Goal: Navigation & Orientation: Find specific page/section

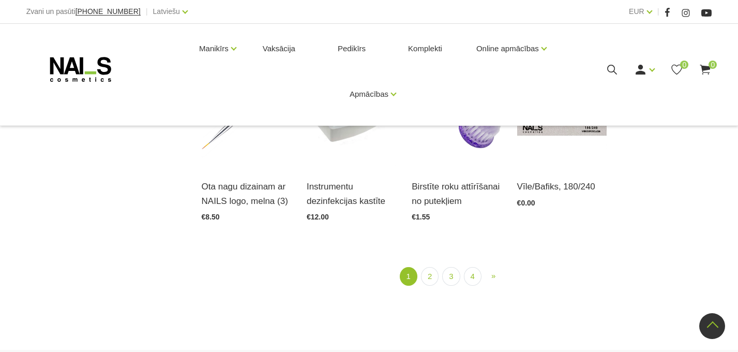
scroll to position [1180, 0]
click at [432, 279] on link "2" at bounding box center [430, 274] width 18 height 19
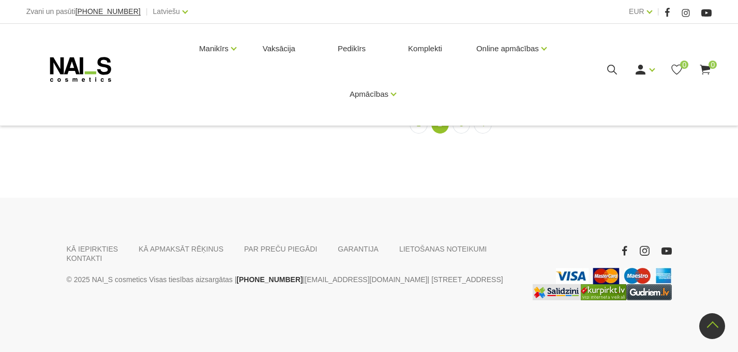
scroll to position [1282, 0]
click at [460, 133] on link "3" at bounding box center [462, 123] width 18 height 19
click at [484, 133] on link "4" at bounding box center [483, 123] width 18 height 19
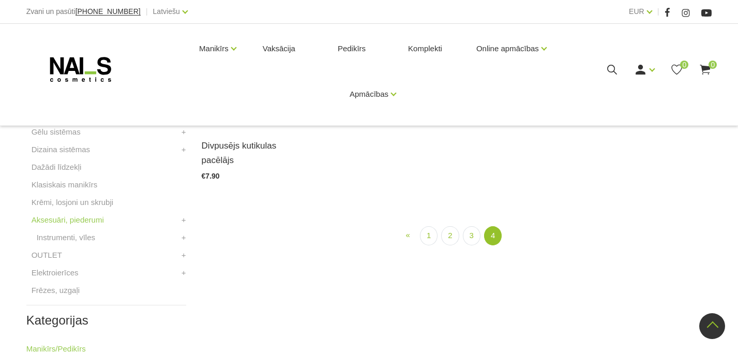
scroll to position [320, 0]
click at [78, 235] on link "Instrumenti, vīles" at bounding box center [66, 235] width 58 height 12
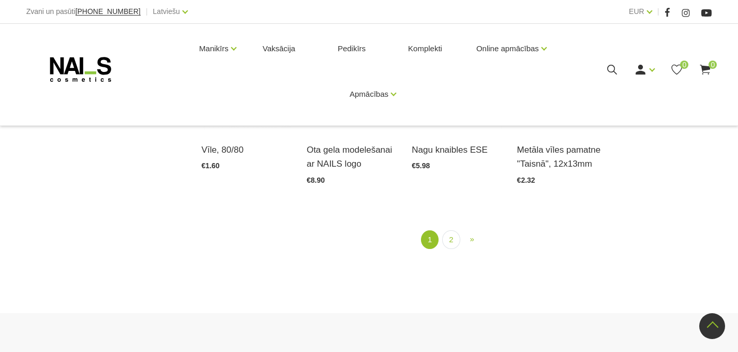
scroll to position [1202, 0]
click at [454, 237] on link "2" at bounding box center [451, 238] width 18 height 19
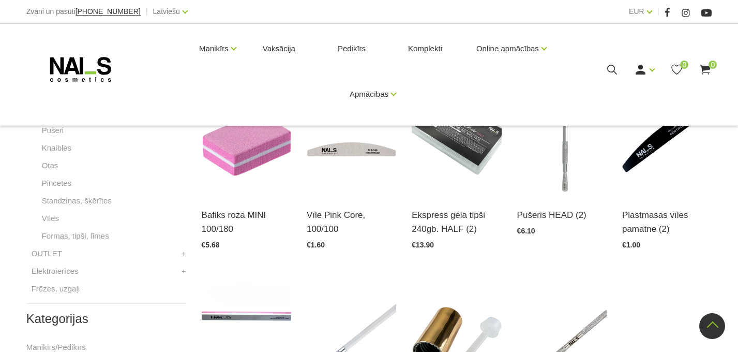
scroll to position [445, 0]
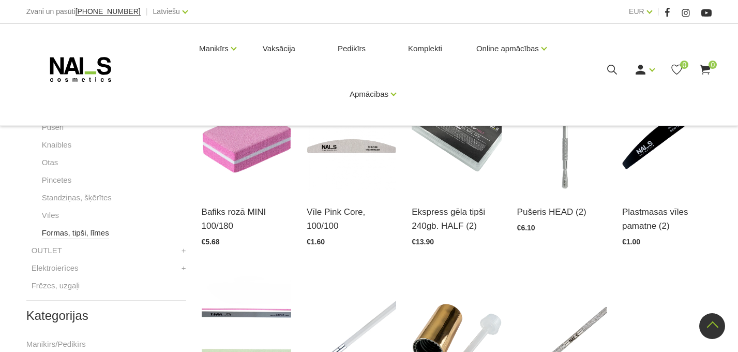
click at [85, 232] on link "Formas, tipši, līmes" at bounding box center [75, 233] width 67 height 12
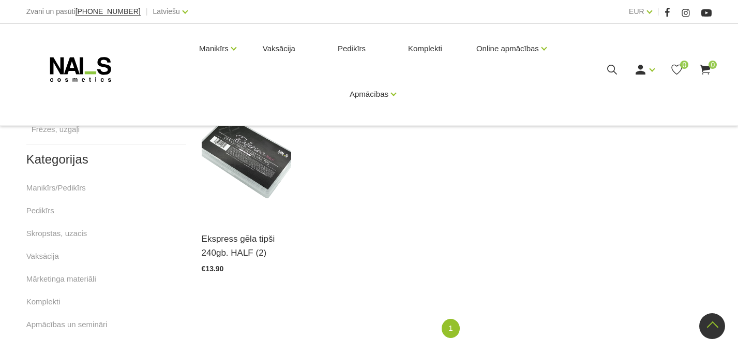
scroll to position [460, 0]
click at [77, 188] on link "Manikīrs/Pedikīrs" at bounding box center [55, 189] width 59 height 12
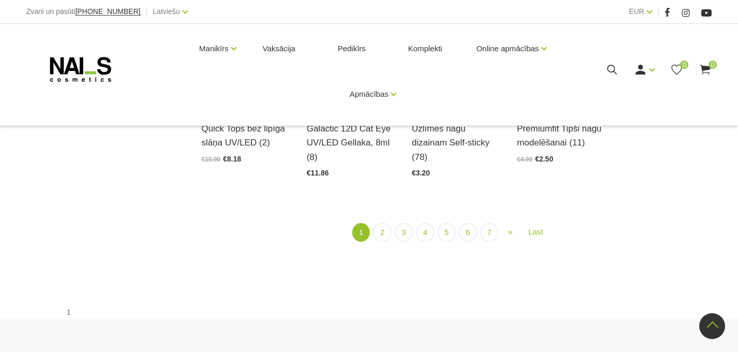
scroll to position [1238, 0]
